Goal: Information Seeking & Learning: Learn about a topic

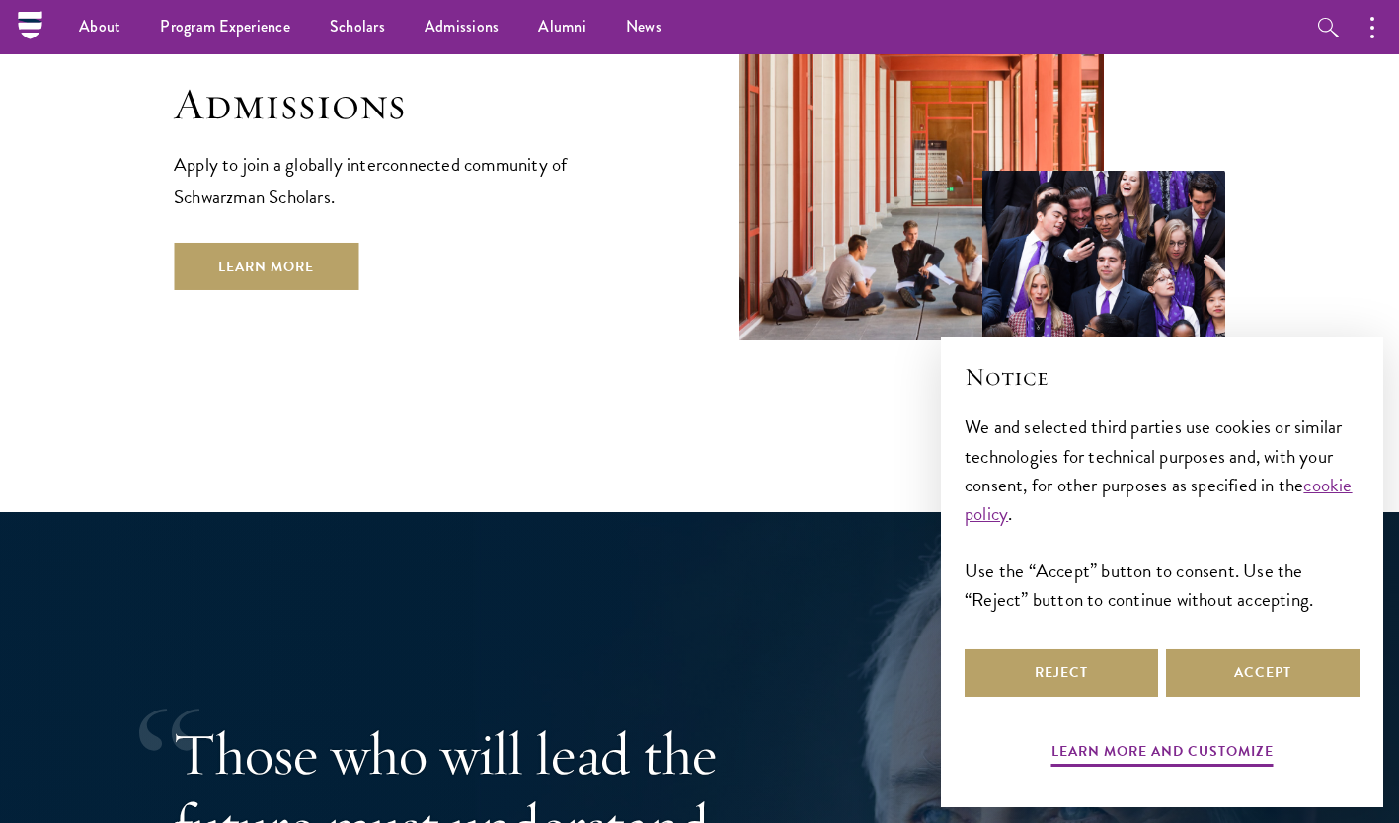
scroll to position [3403, 0]
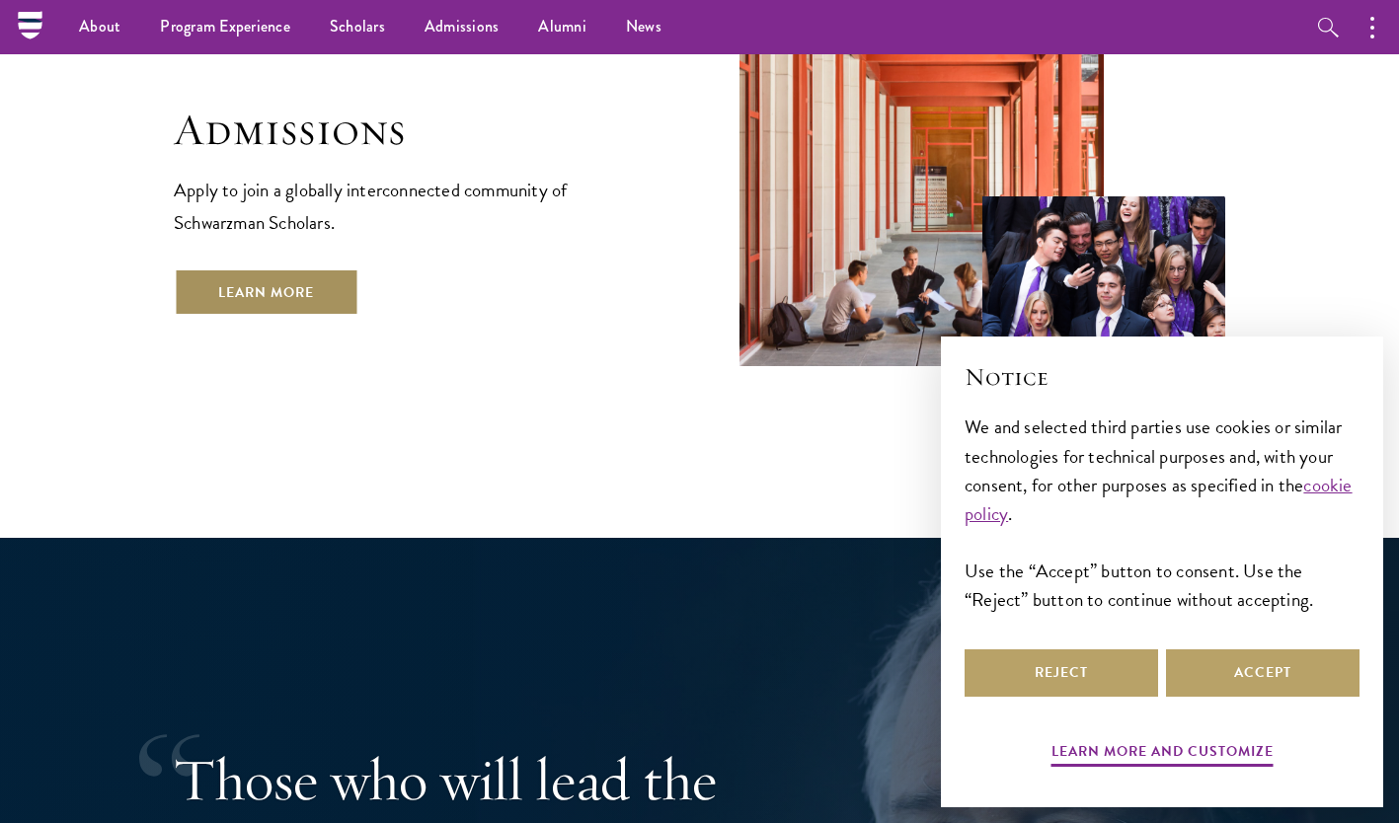
click at [283, 269] on link "Learn More" at bounding box center [266, 292] width 185 height 47
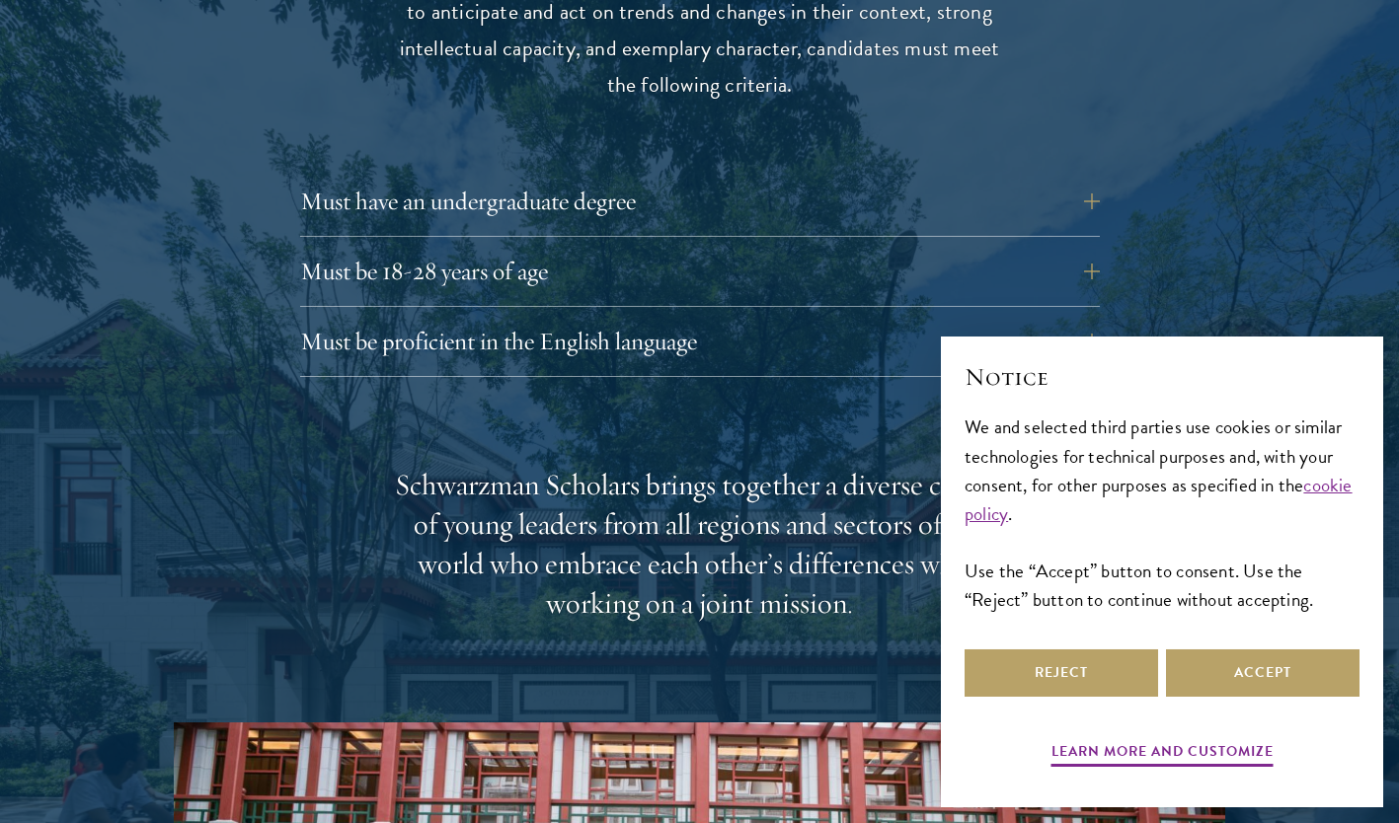
scroll to position [2756, 0]
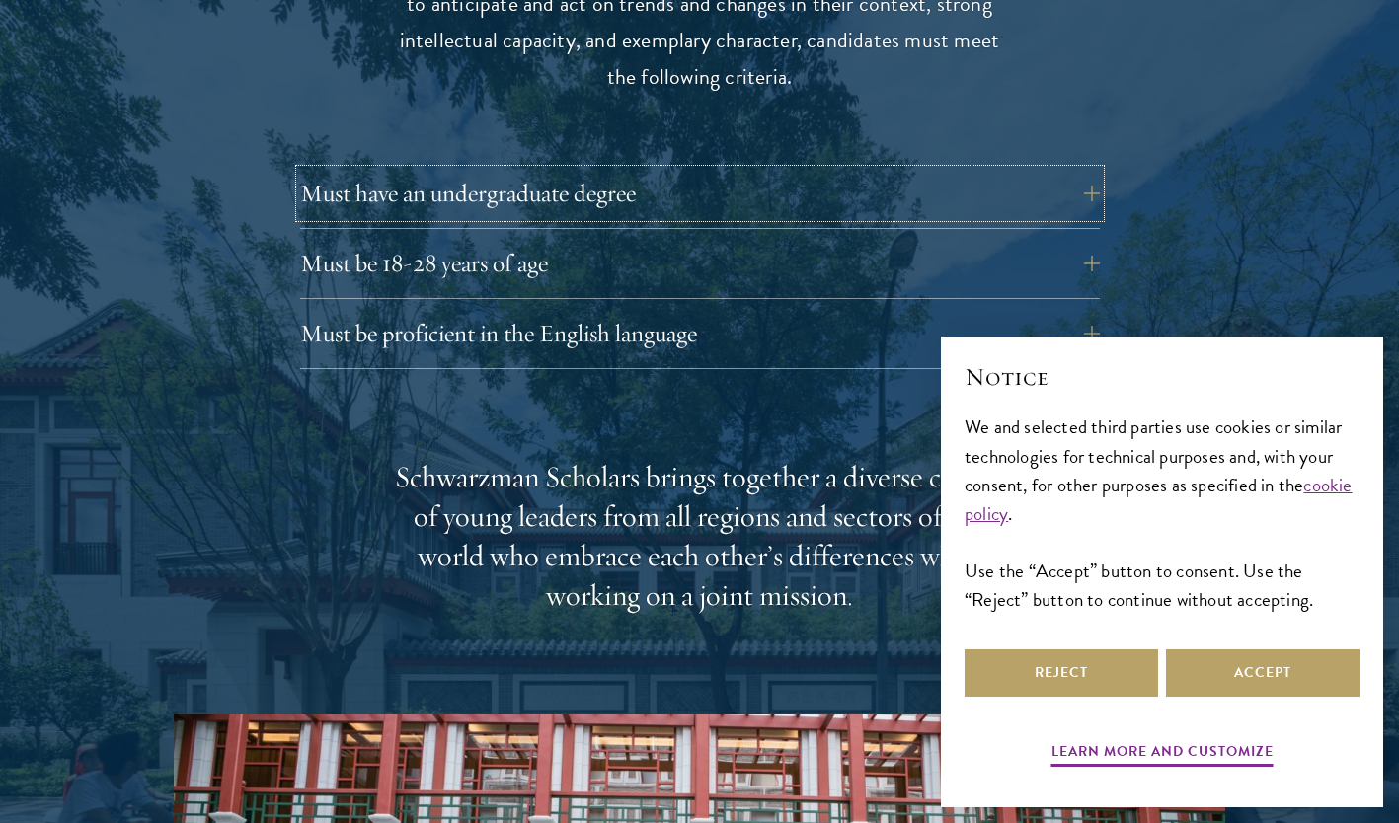
click at [719, 170] on button "Must have an undergraduate degree" at bounding box center [700, 193] width 800 height 47
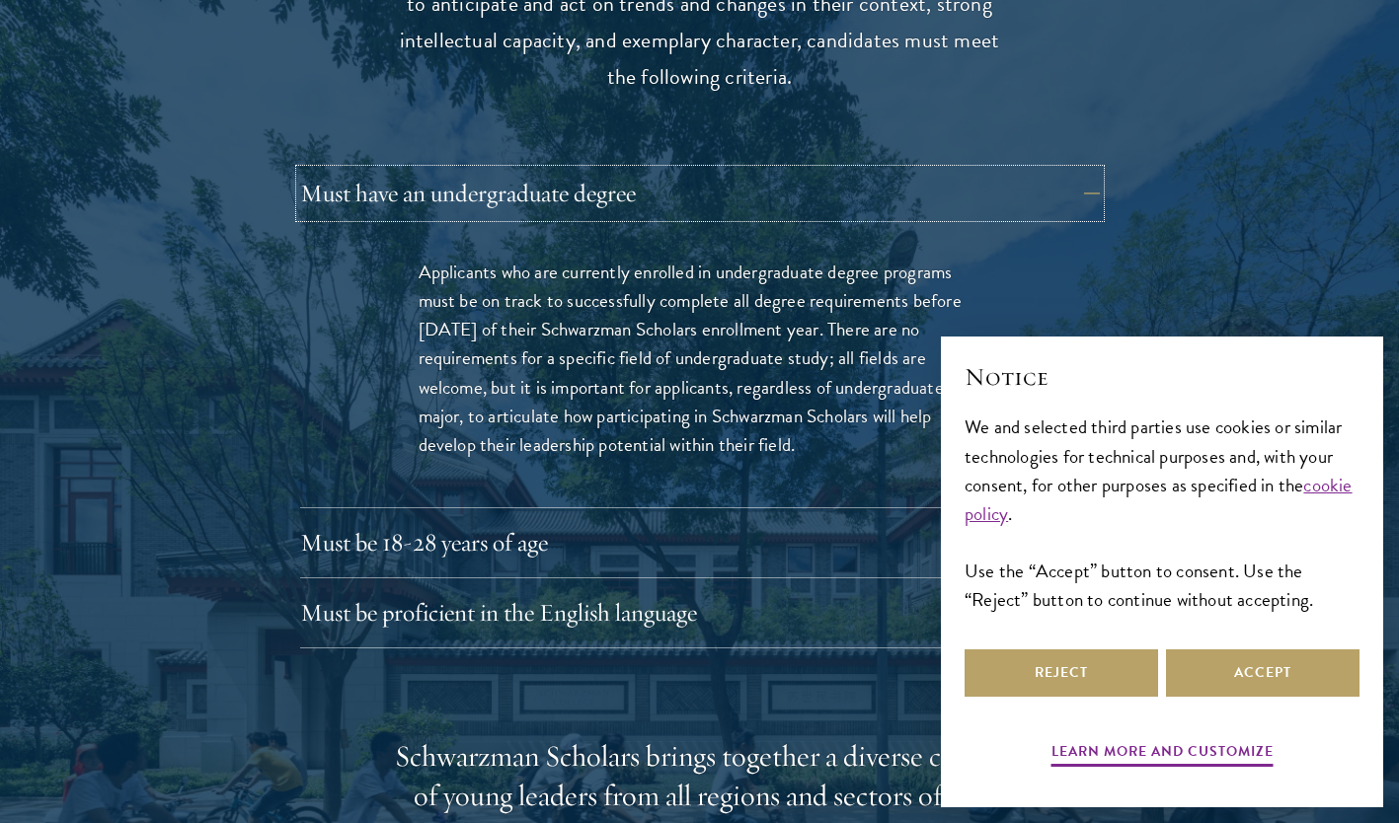
click at [719, 170] on button "Must have an undergraduate degree" at bounding box center [700, 193] width 800 height 47
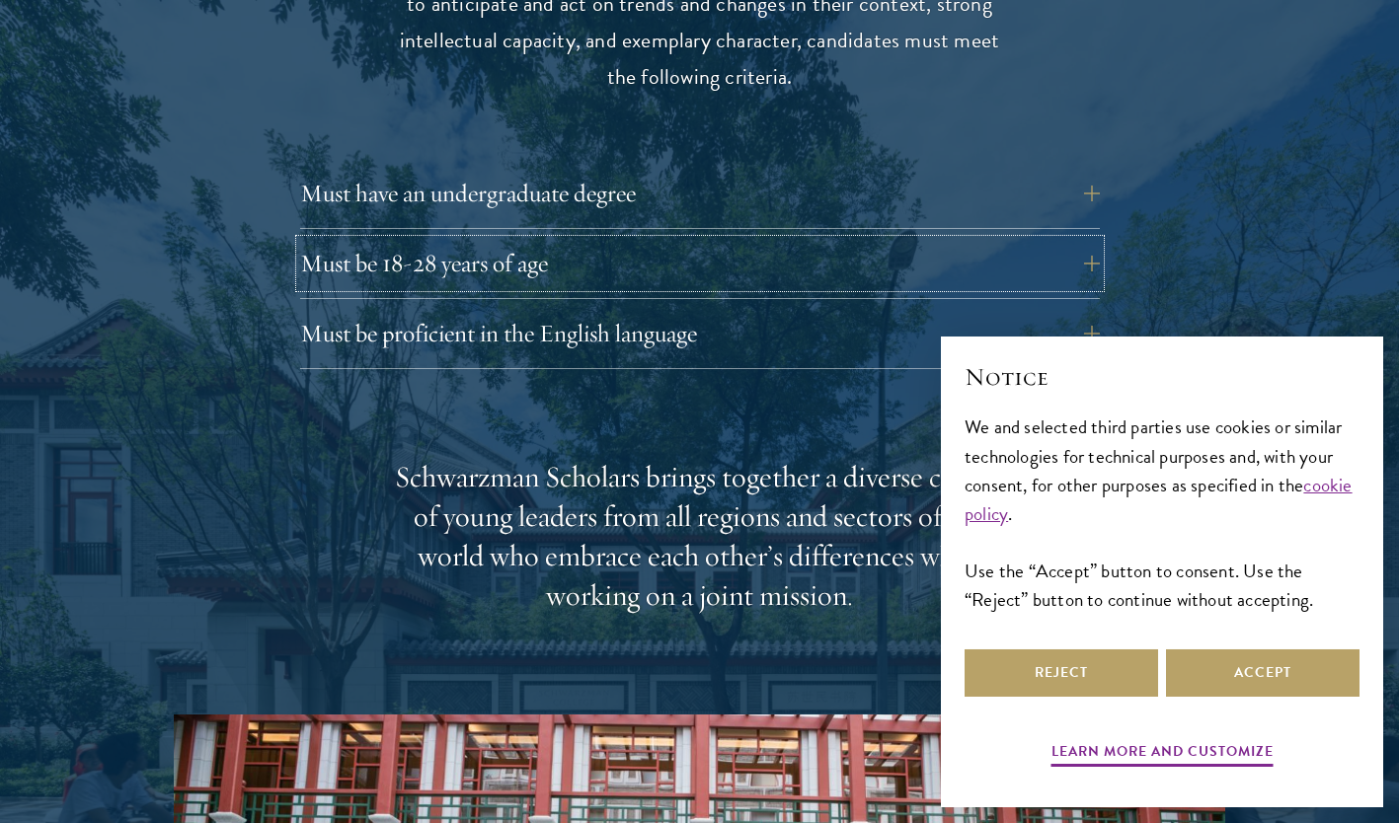
click at [725, 240] on button "Must be 18-28 years of age" at bounding box center [700, 263] width 800 height 47
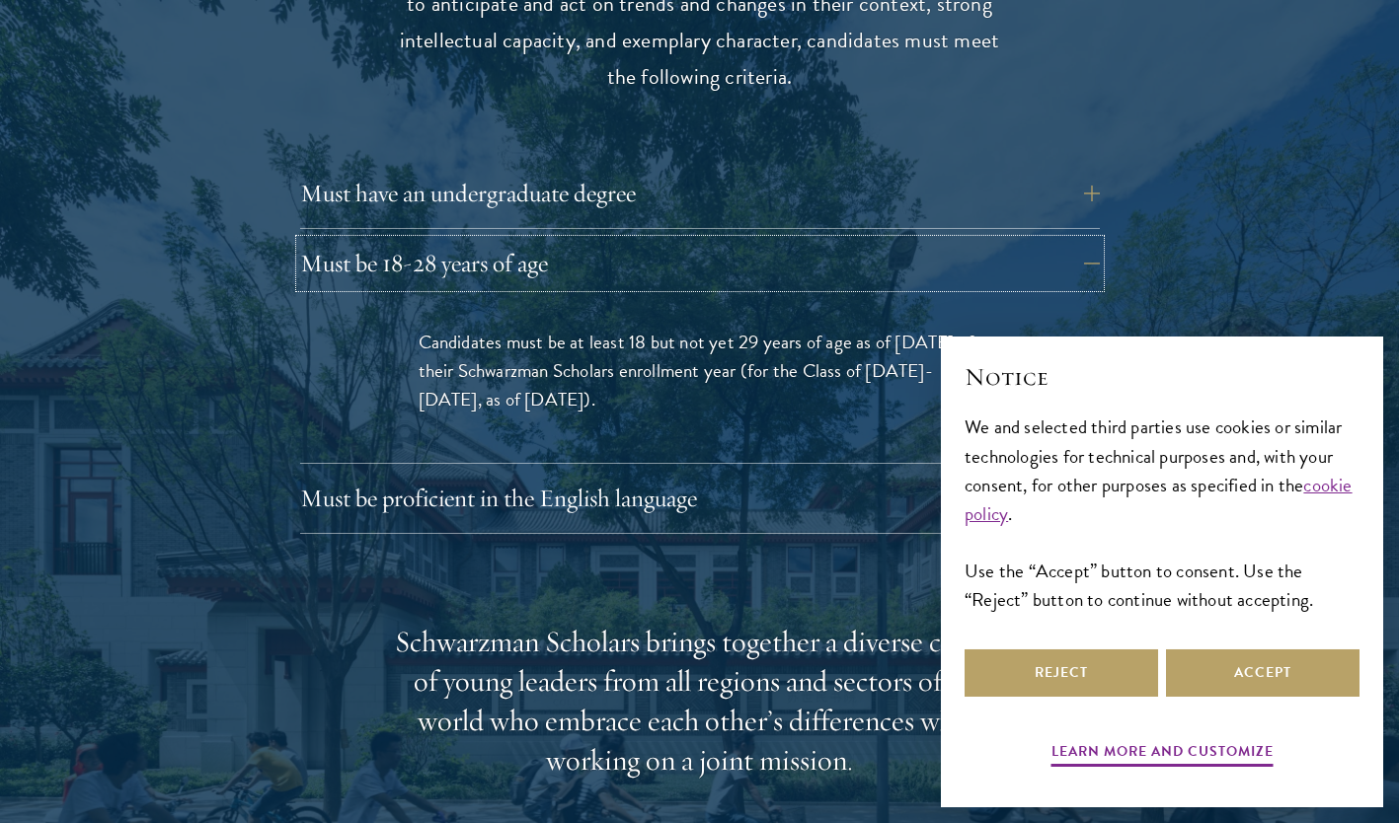
click at [725, 240] on button "Must be 18-28 years of age" at bounding box center [700, 263] width 800 height 47
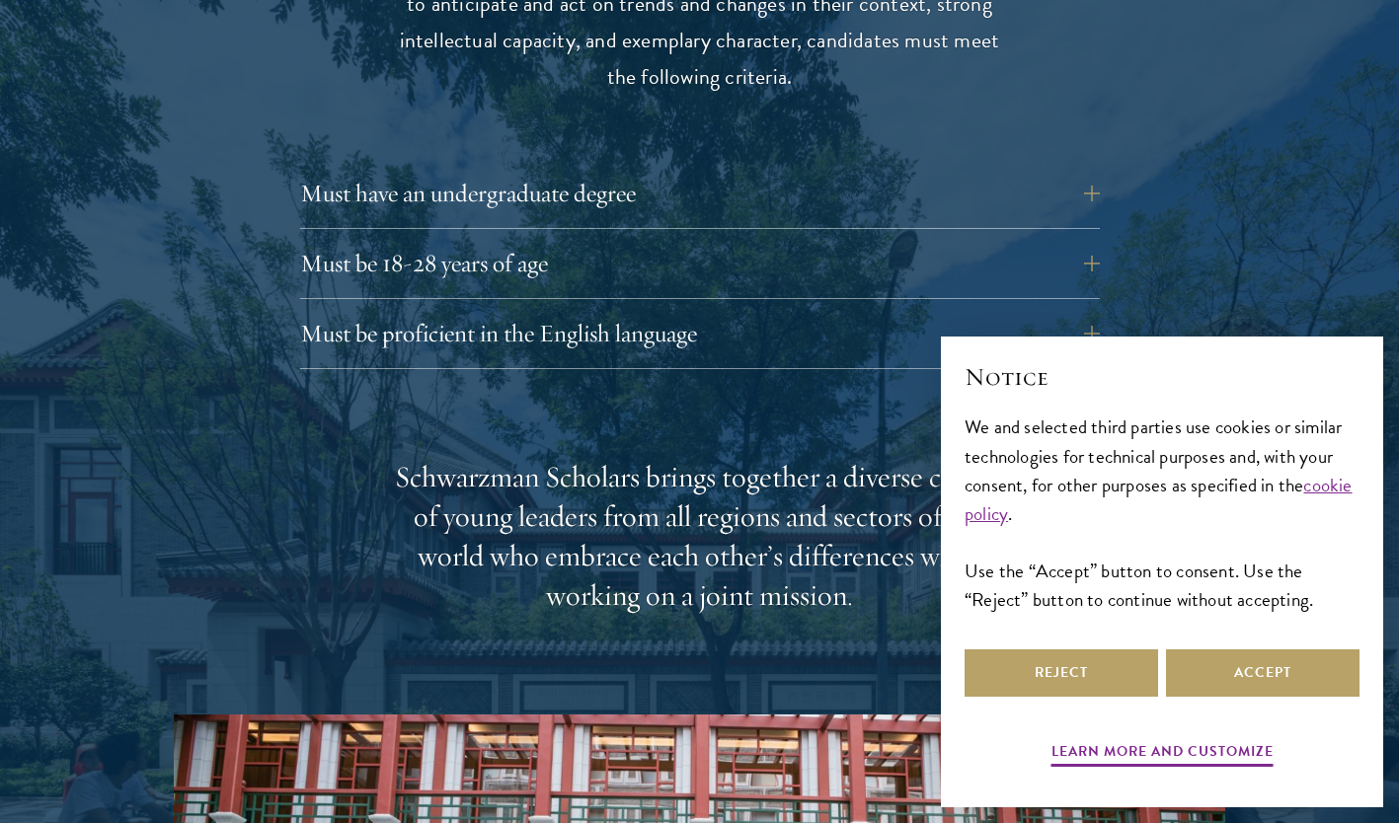
click at [715, 256] on div "Must be 18-28 years of age Candidates must be at least 18 but not yet 29 years …" at bounding box center [700, 269] width 800 height 59
click at [718, 310] on button "Must be proficient in the English language" at bounding box center [700, 333] width 800 height 47
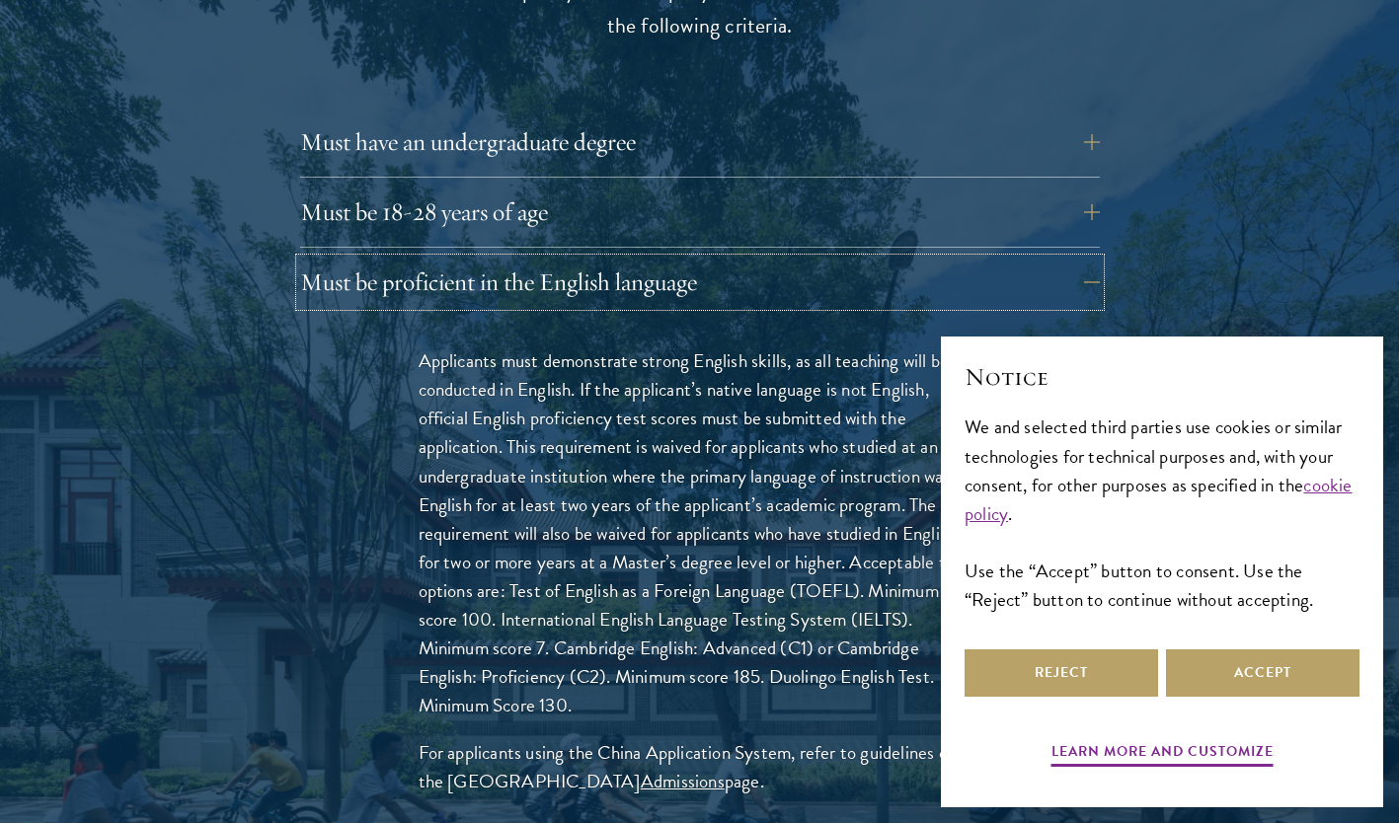
scroll to position [2809, 0]
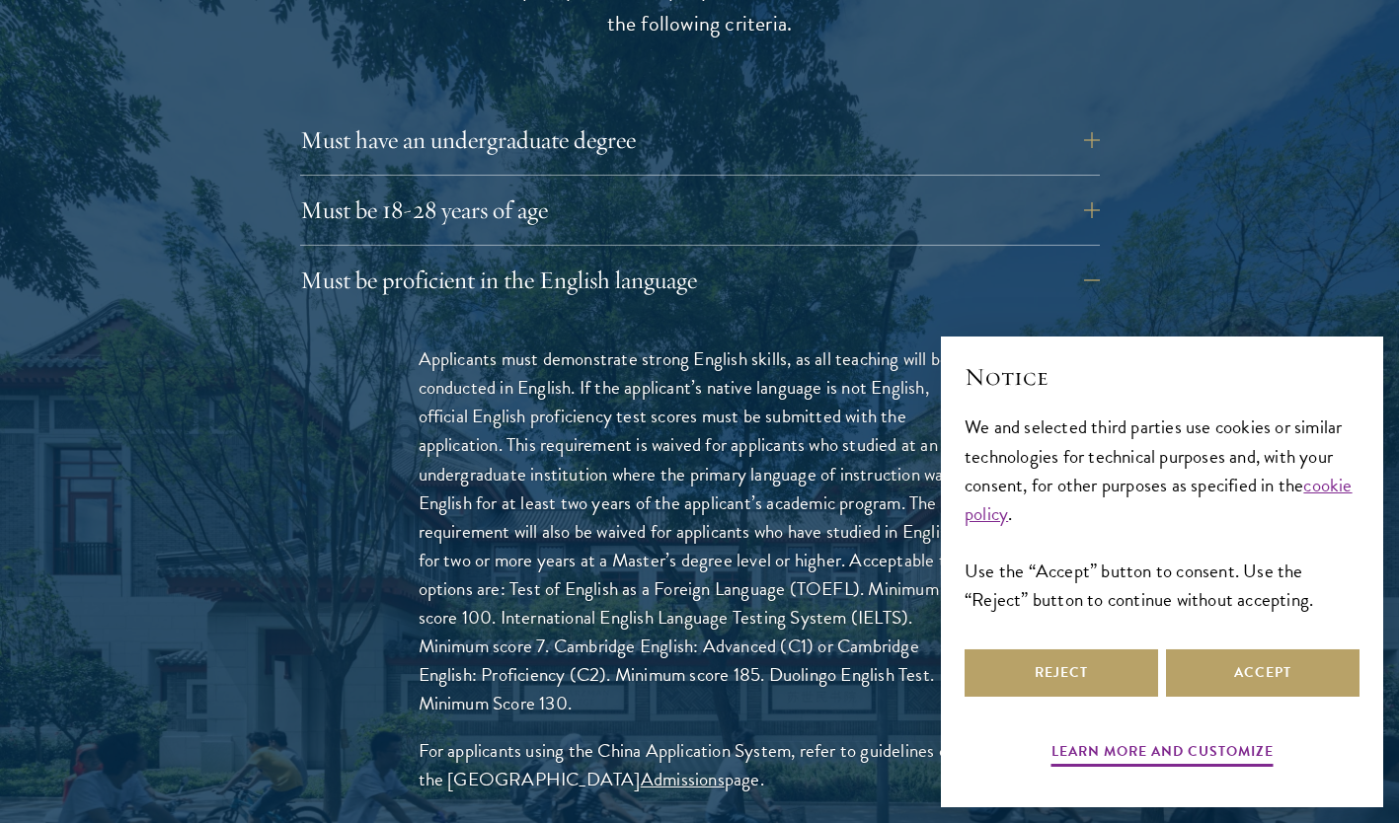
click at [718, 315] on div "Applicants must demonstrate strong English skills, as all teaching will be cond…" at bounding box center [699, 579] width 681 height 528
click at [722, 257] on button "Must be proficient in the English language" at bounding box center [700, 280] width 800 height 47
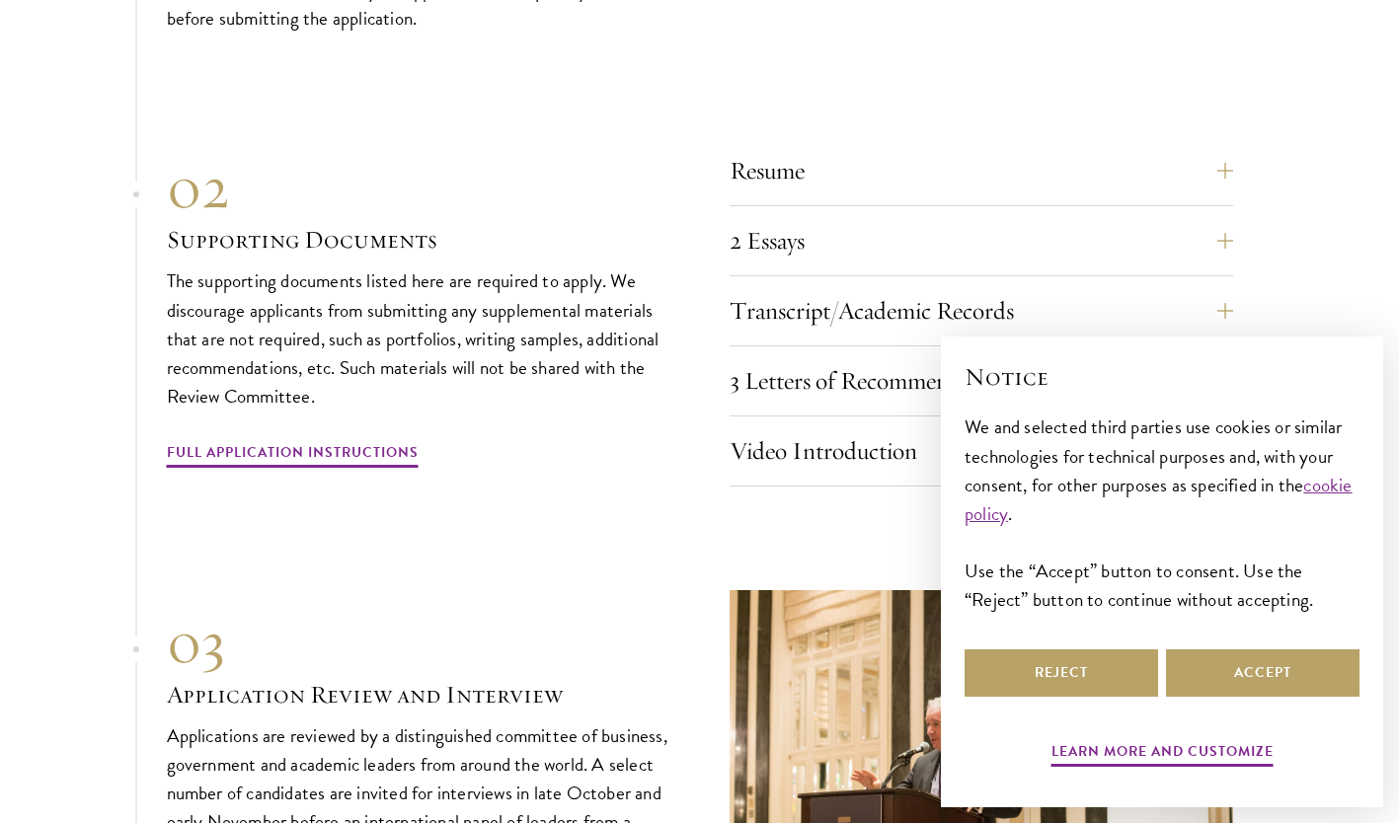
scroll to position [6172, 0]
click at [817, 218] on button "2 Essays" at bounding box center [982, 239] width 504 height 47
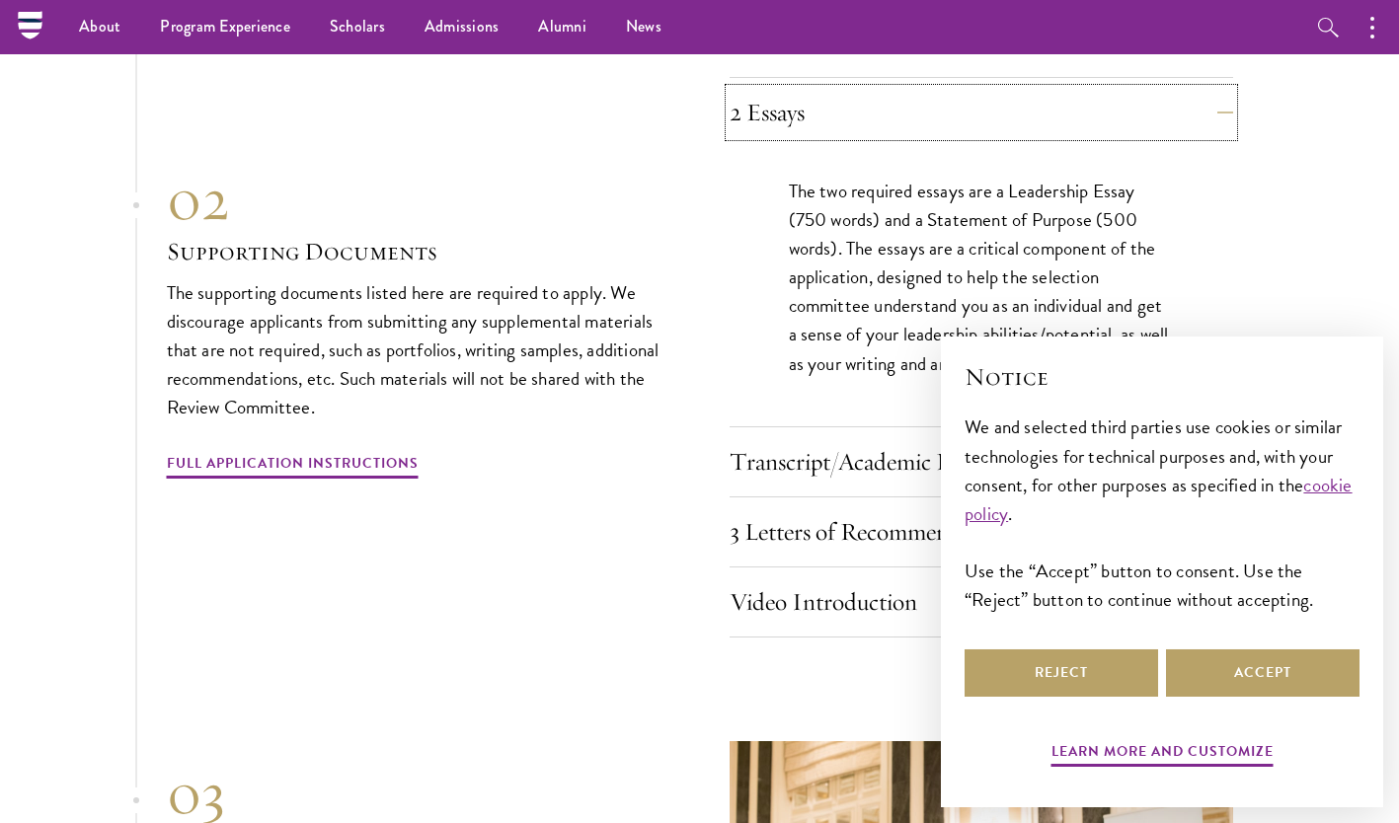
scroll to position [6297, 0]
click at [907, 96] on button "2 Essays" at bounding box center [982, 114] width 504 height 47
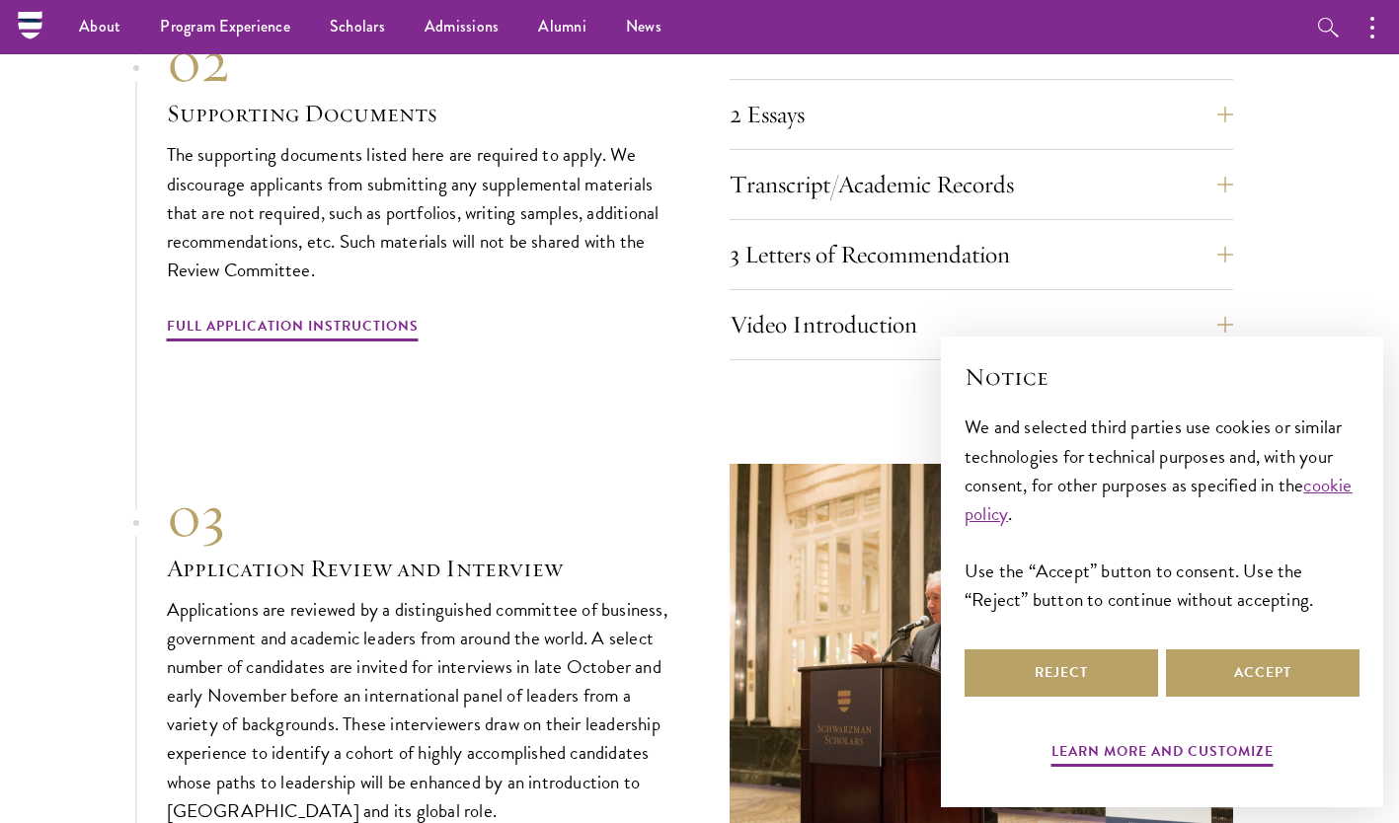
click at [908, 114] on div "Resume A current version of your resume or CV (maximum 2 pages). 2 Essays The t…" at bounding box center [982, 191] width 504 height 340
click at [914, 161] on button "Transcript/Academic Records" at bounding box center [982, 184] width 504 height 47
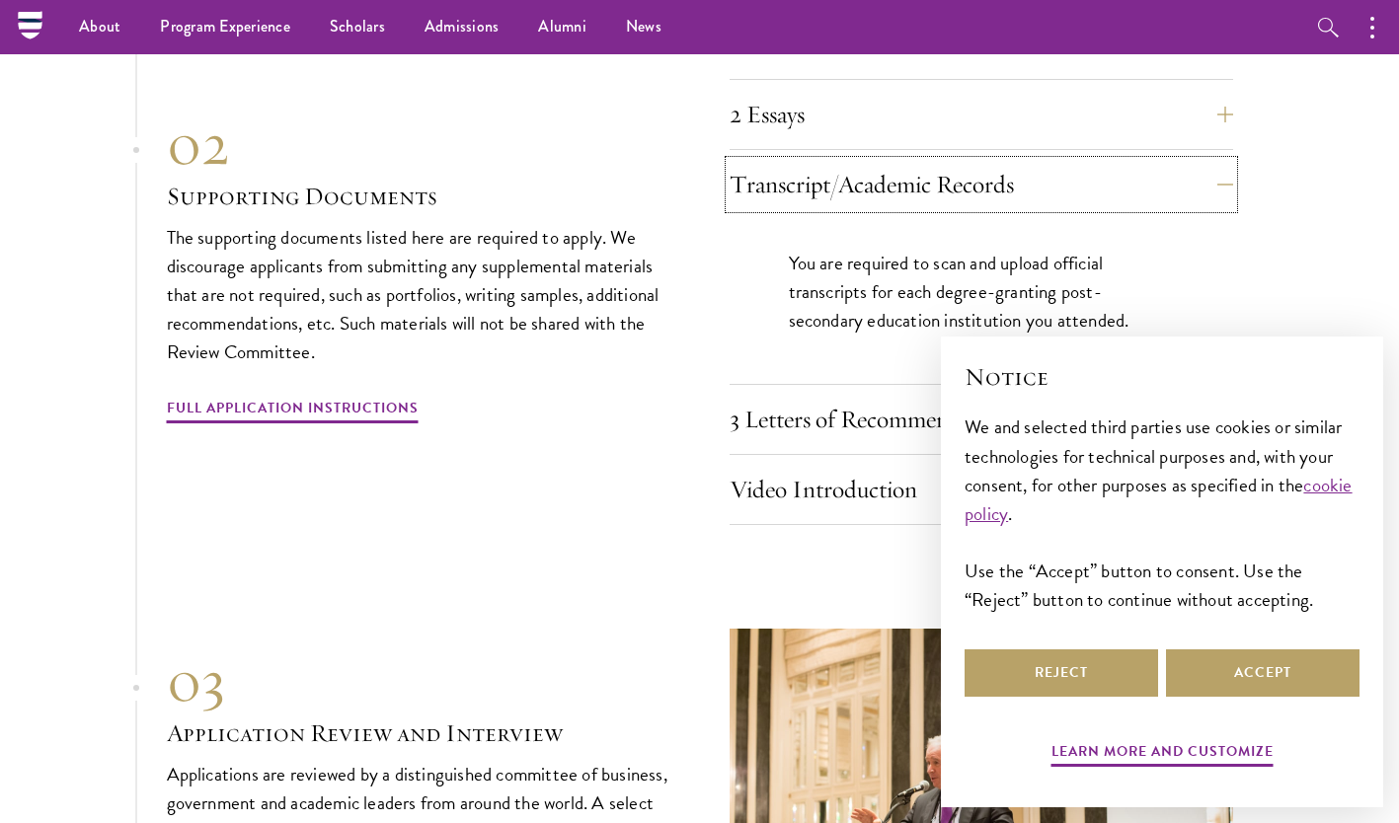
click at [914, 161] on button "Transcript/Academic Records" at bounding box center [982, 184] width 504 height 47
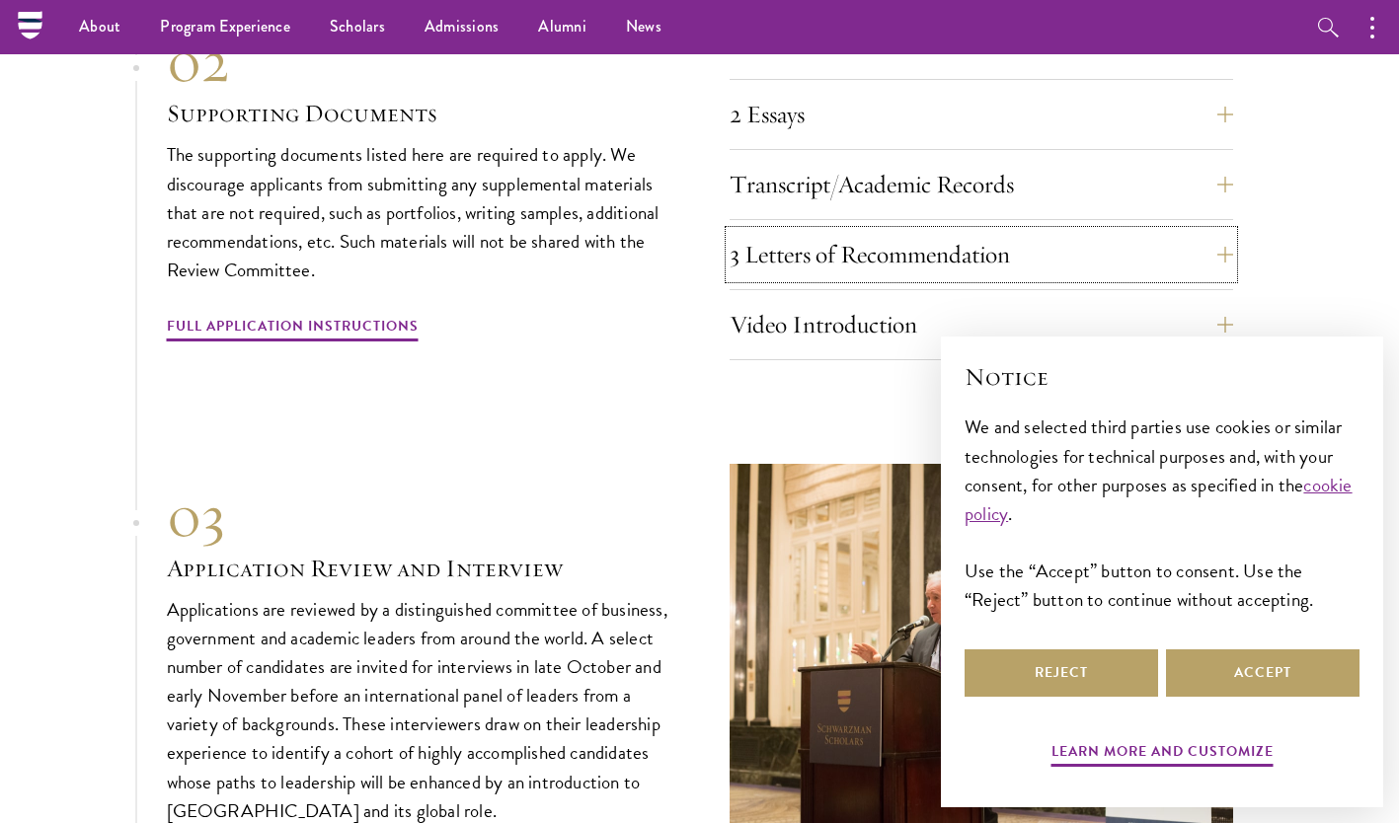
click at [921, 239] on button "3 Letters of Recommendation" at bounding box center [982, 254] width 504 height 47
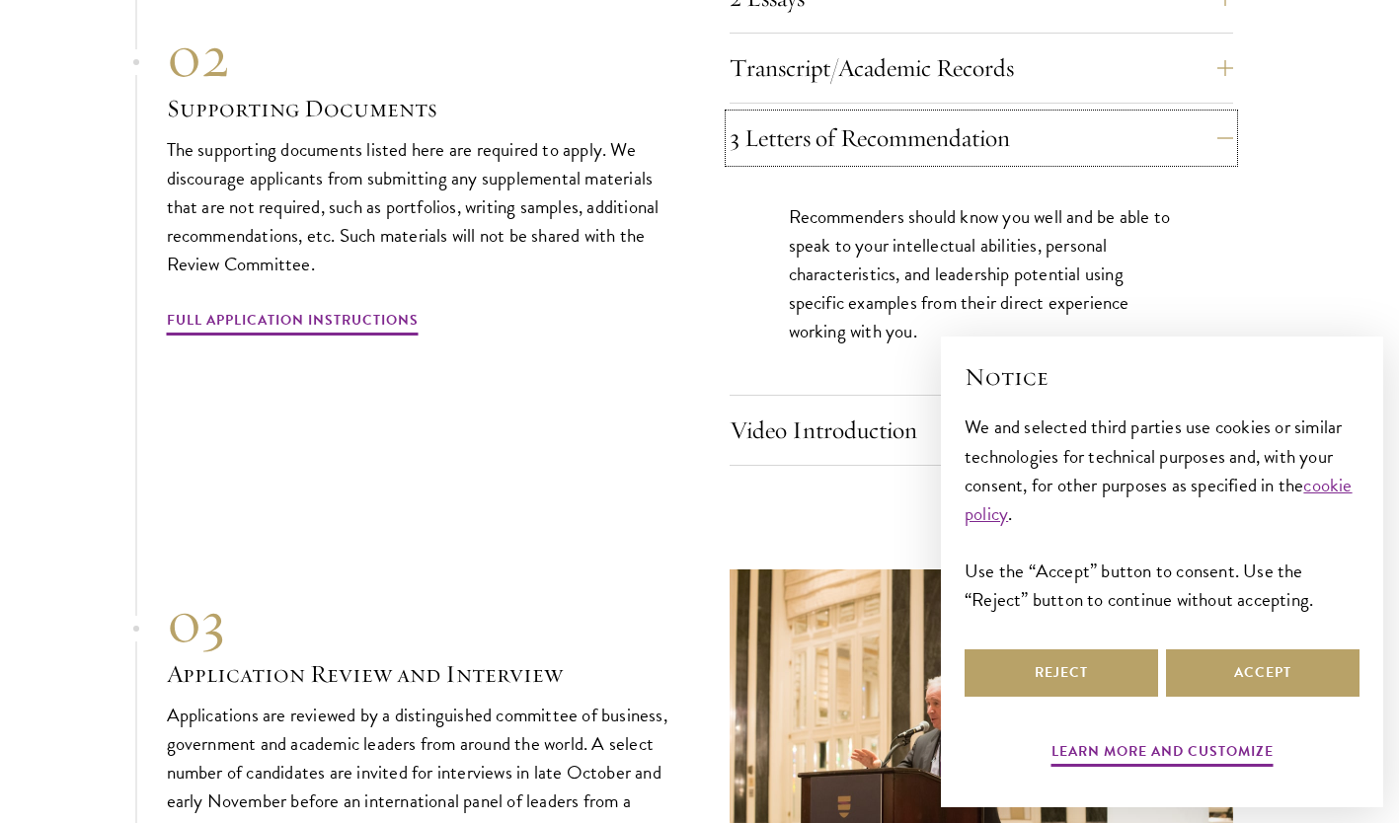
scroll to position [6415, 0]
click at [934, 113] on button "3 Letters of Recommendation" at bounding box center [982, 136] width 504 height 47
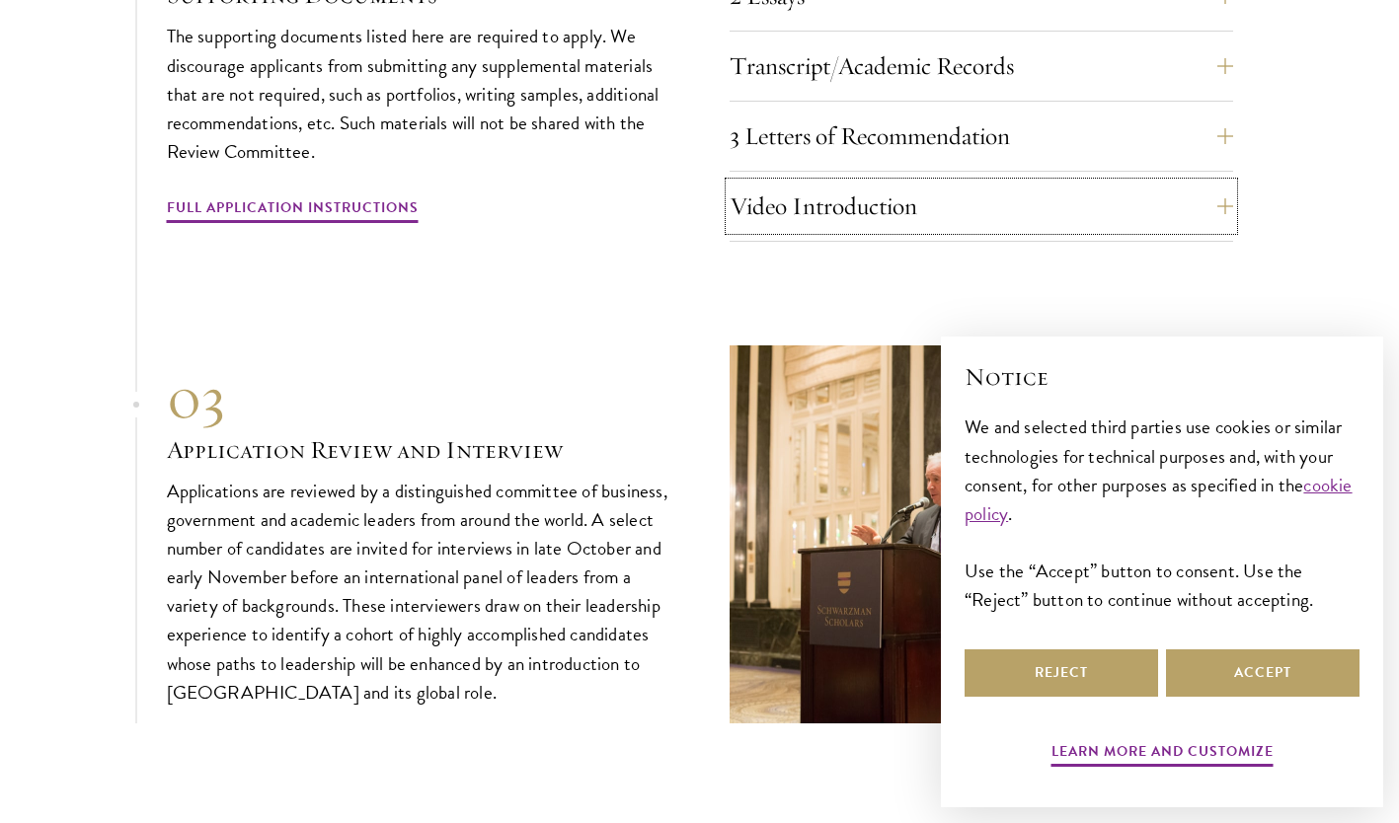
click at [937, 183] on button "Video Introduction" at bounding box center [982, 206] width 504 height 47
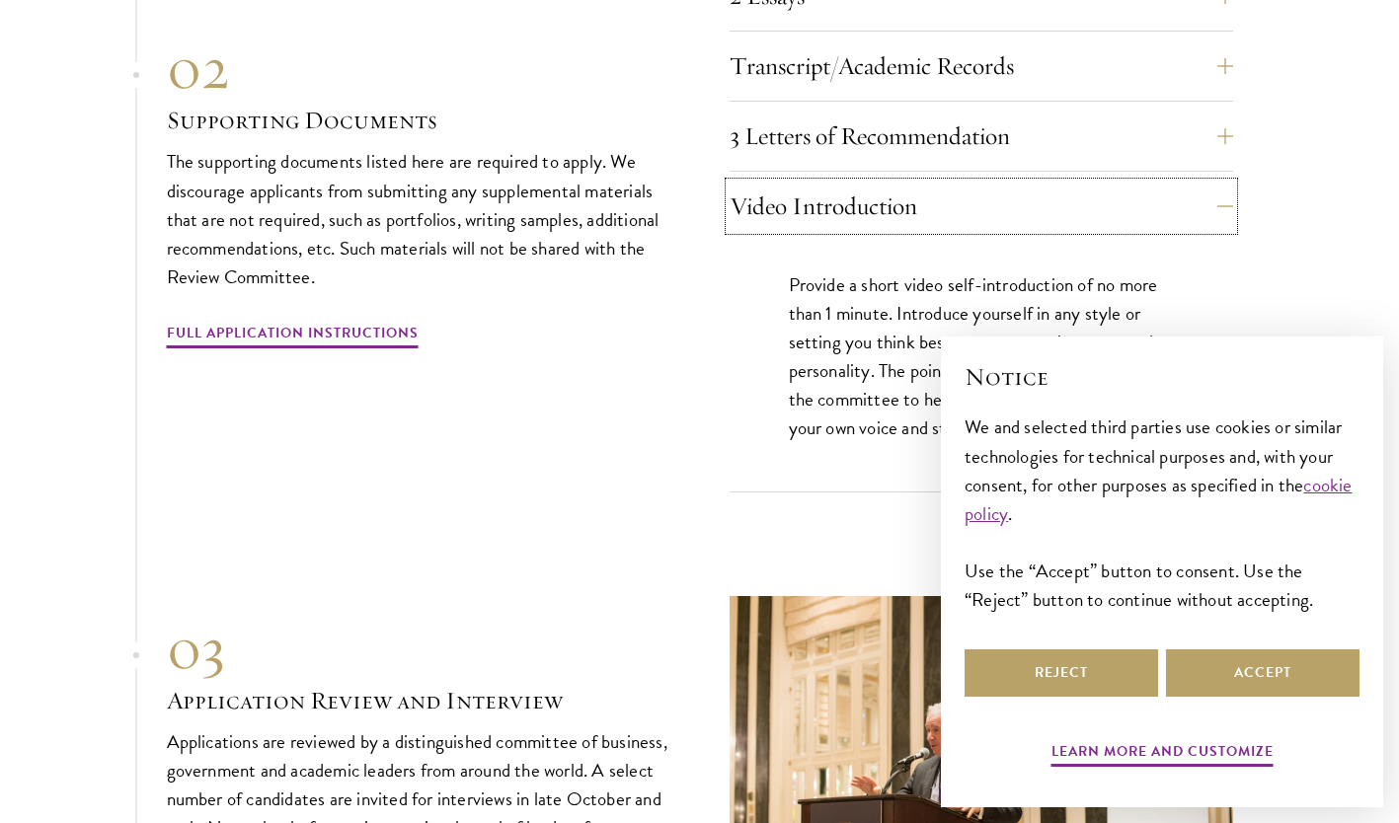
click at [937, 183] on button "Video Introduction" at bounding box center [982, 206] width 504 height 47
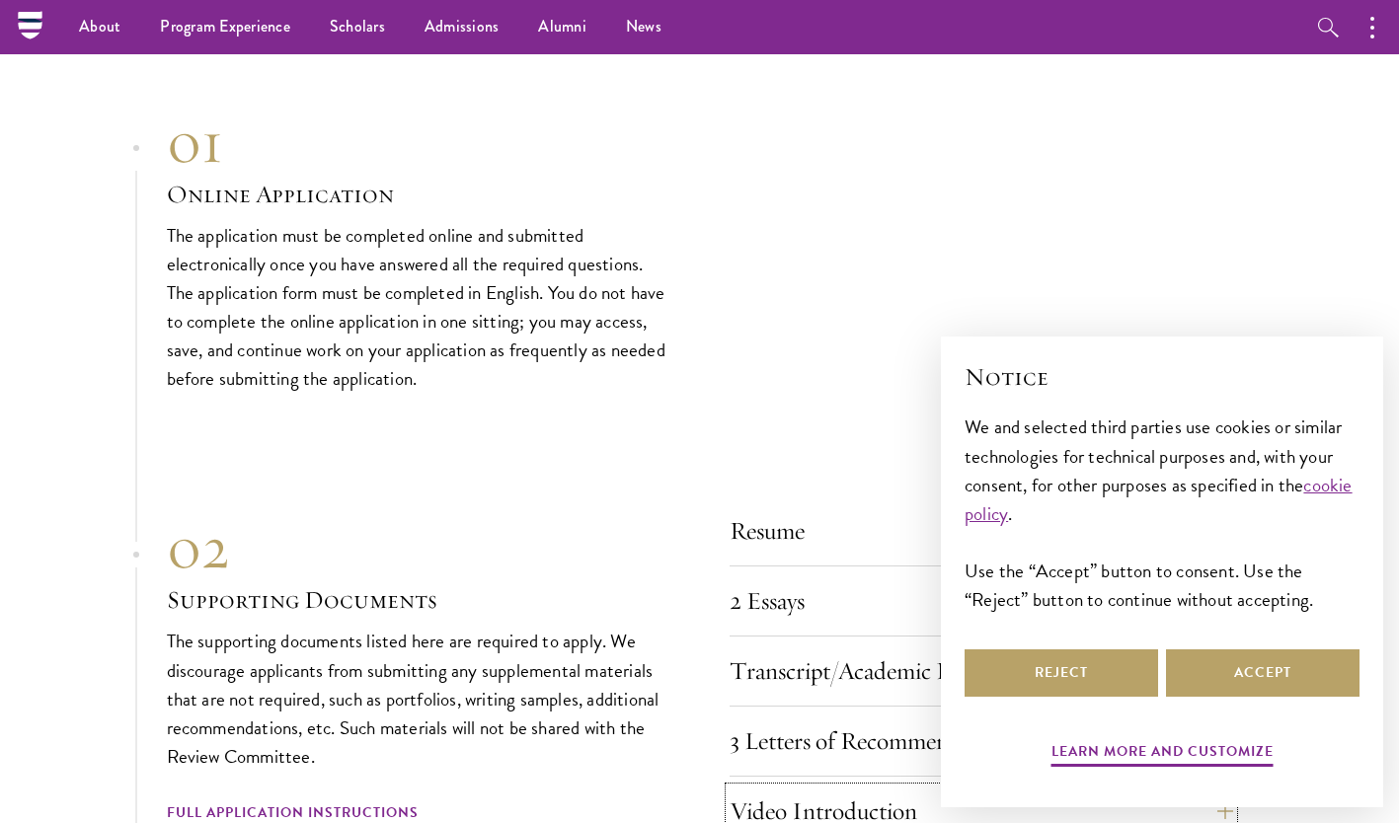
scroll to position [5762, 0]
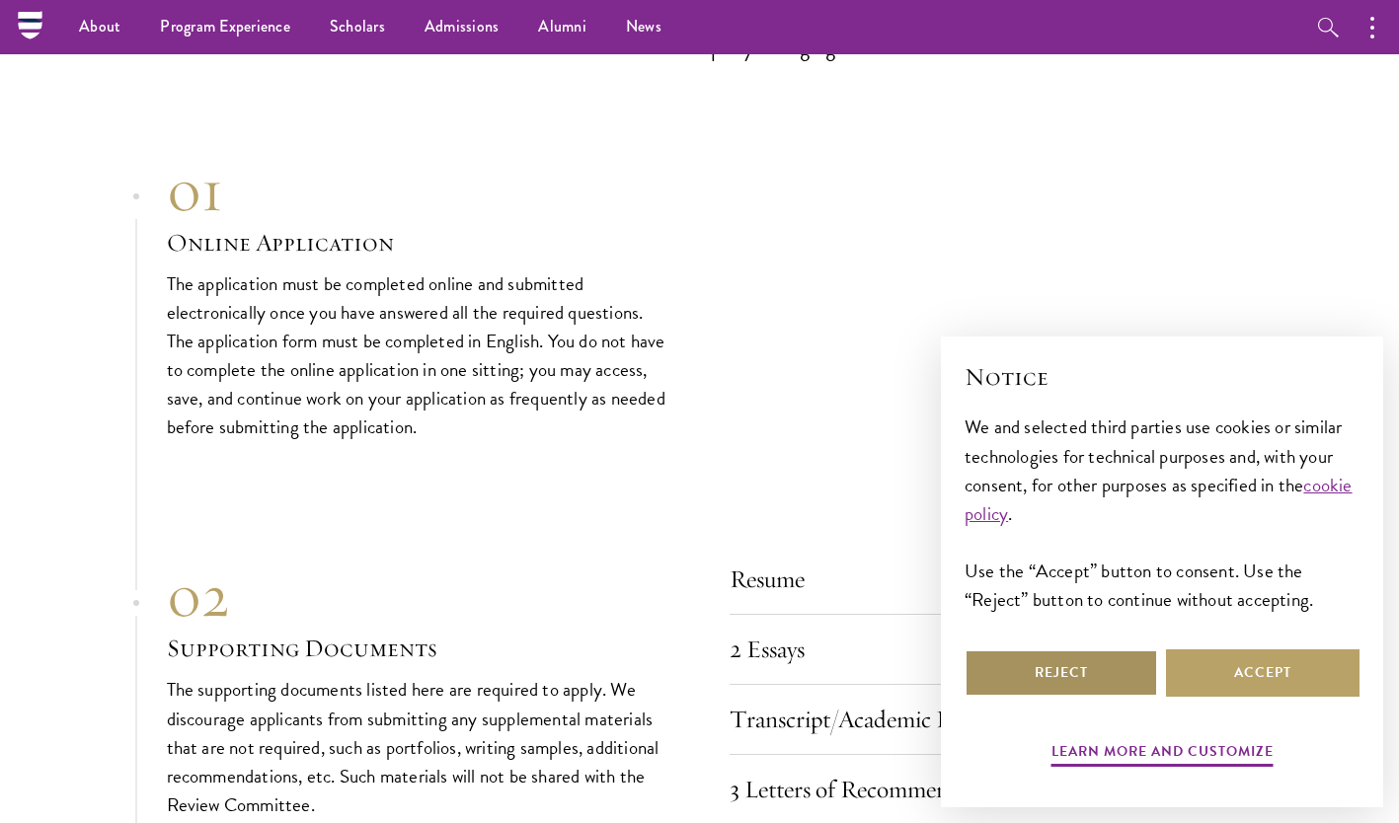
click at [1091, 665] on button "Reject" at bounding box center [1062, 673] width 194 height 47
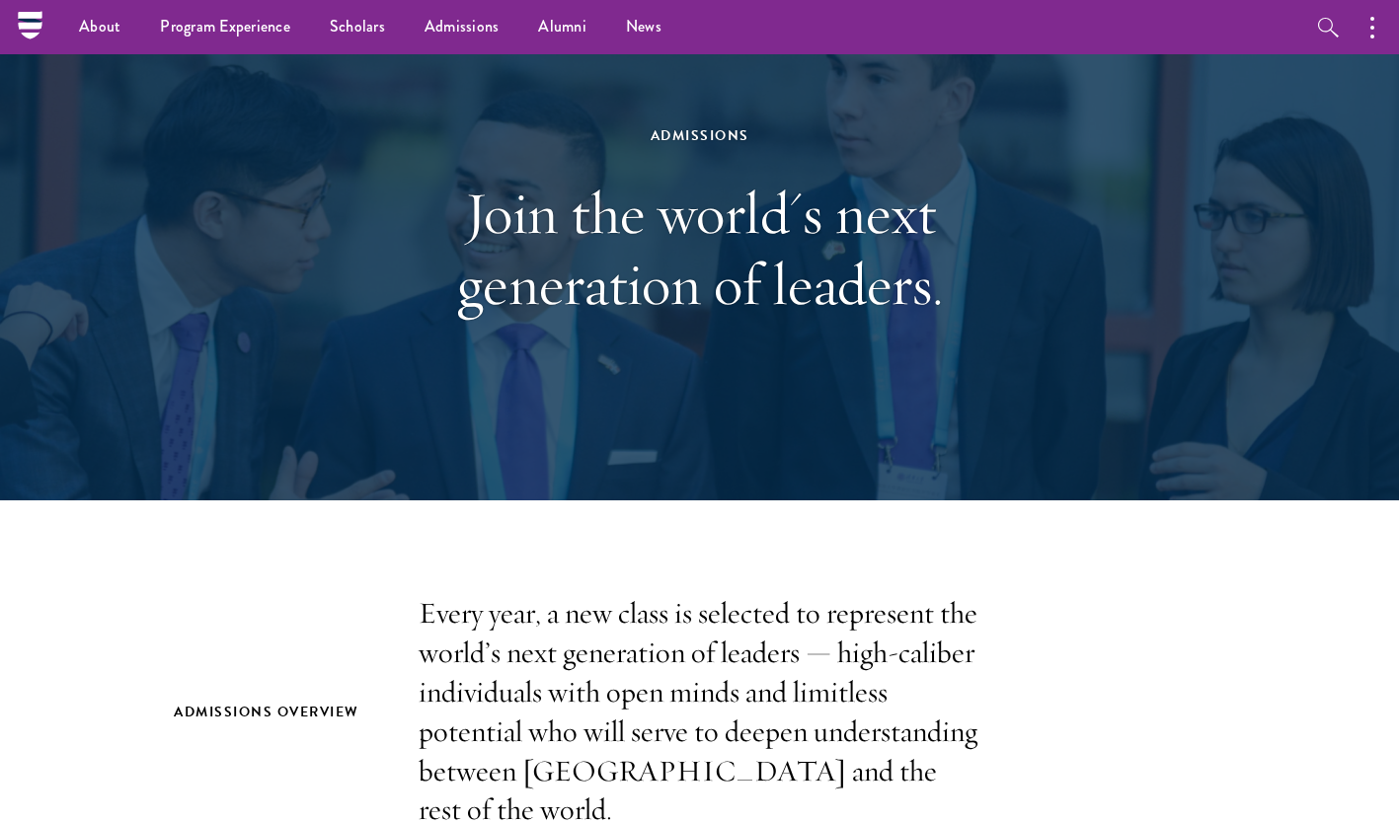
scroll to position [0, 0]
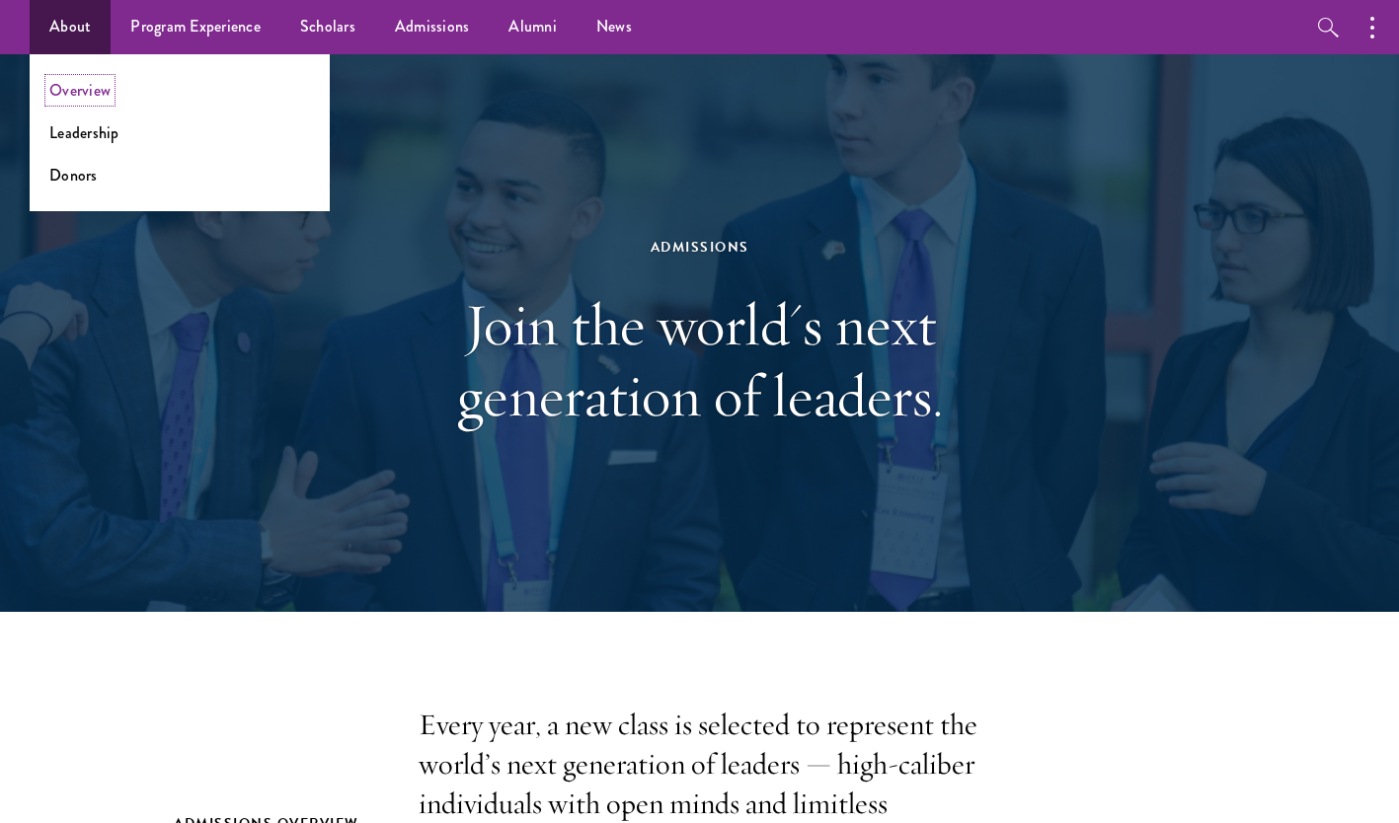
click at [96, 84] on link "Overview" at bounding box center [79, 90] width 61 height 23
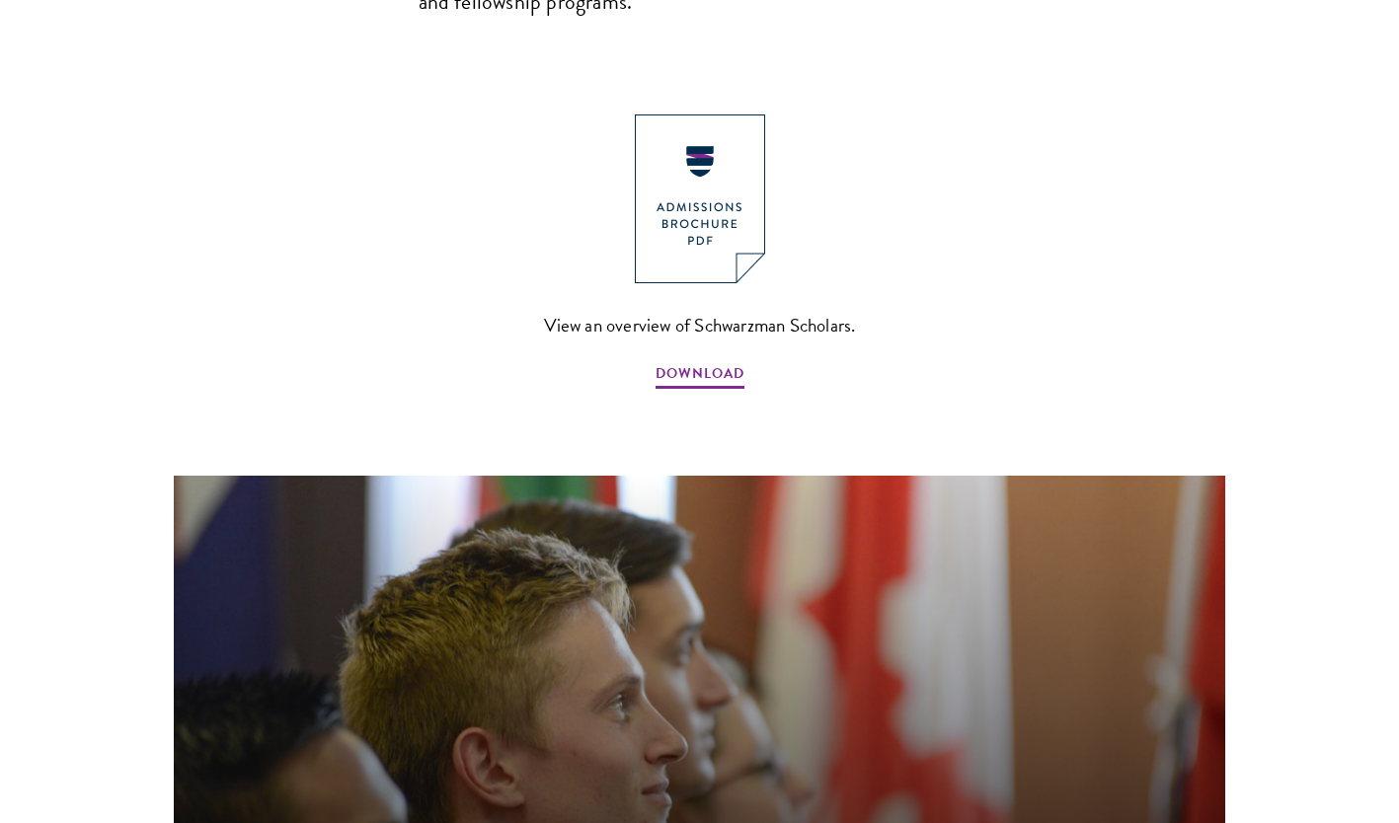
scroll to position [2214, 0]
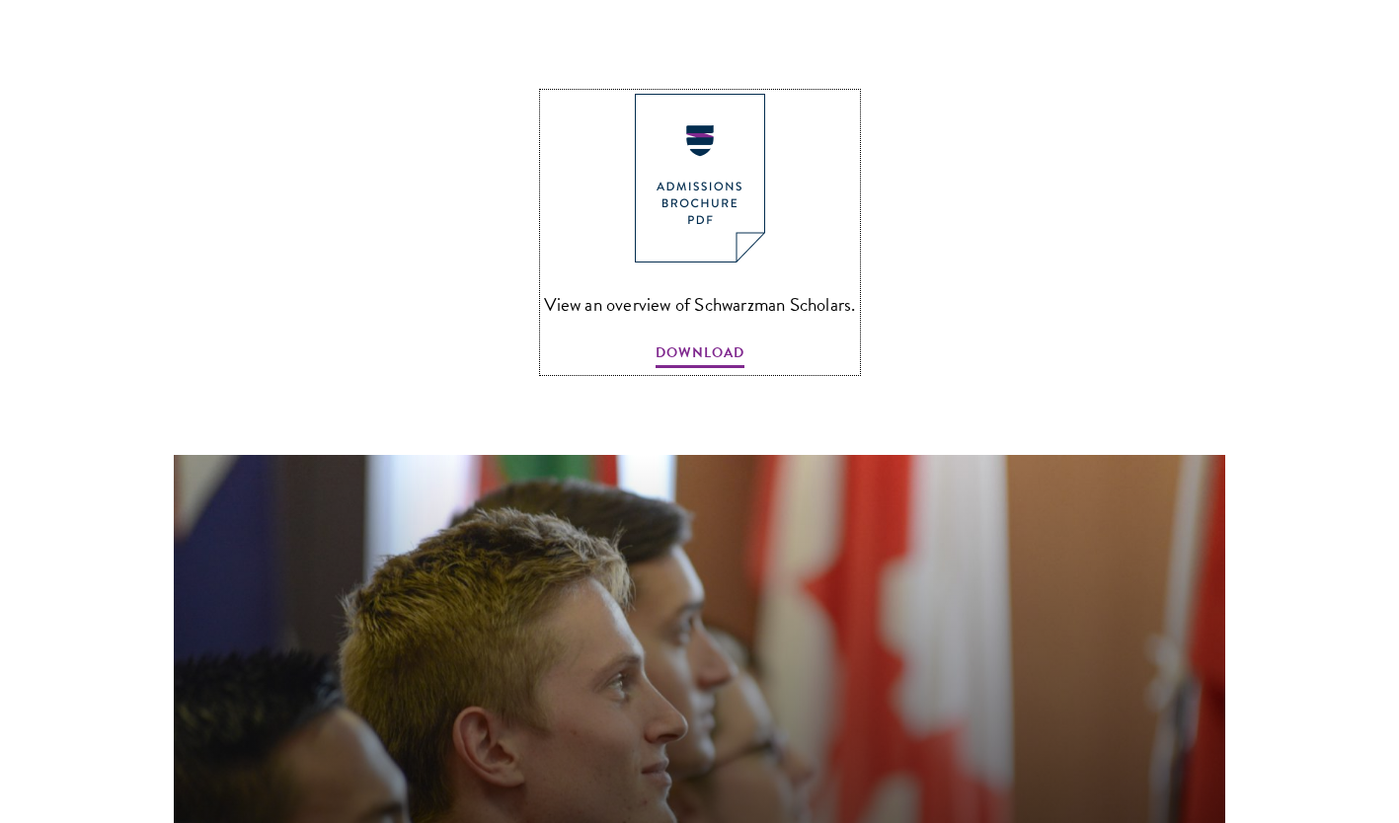
click at [676, 341] on span "DOWNLOAD" at bounding box center [700, 356] width 89 height 31
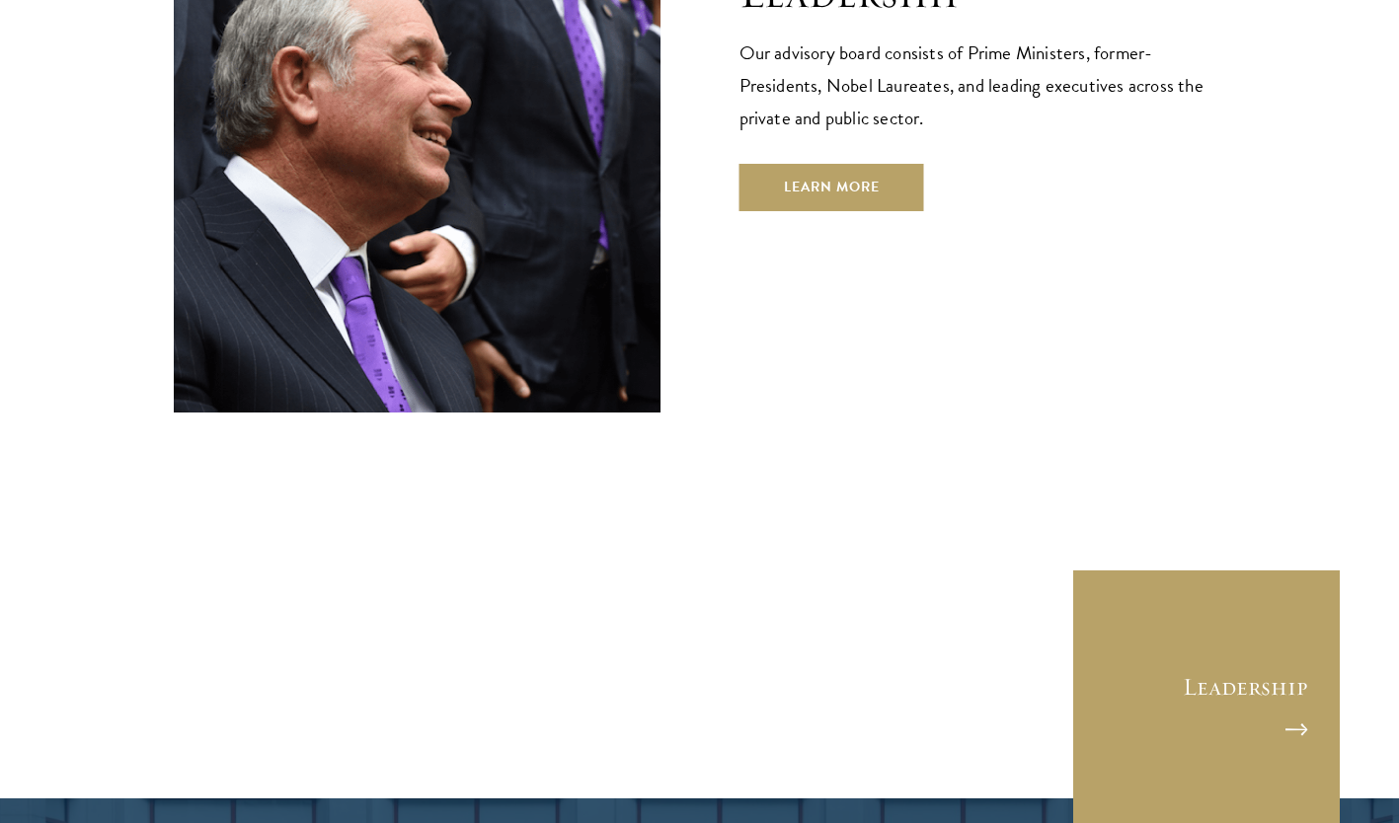
scroll to position [7206, 0]
